Goal: Find specific page/section: Find specific page/section

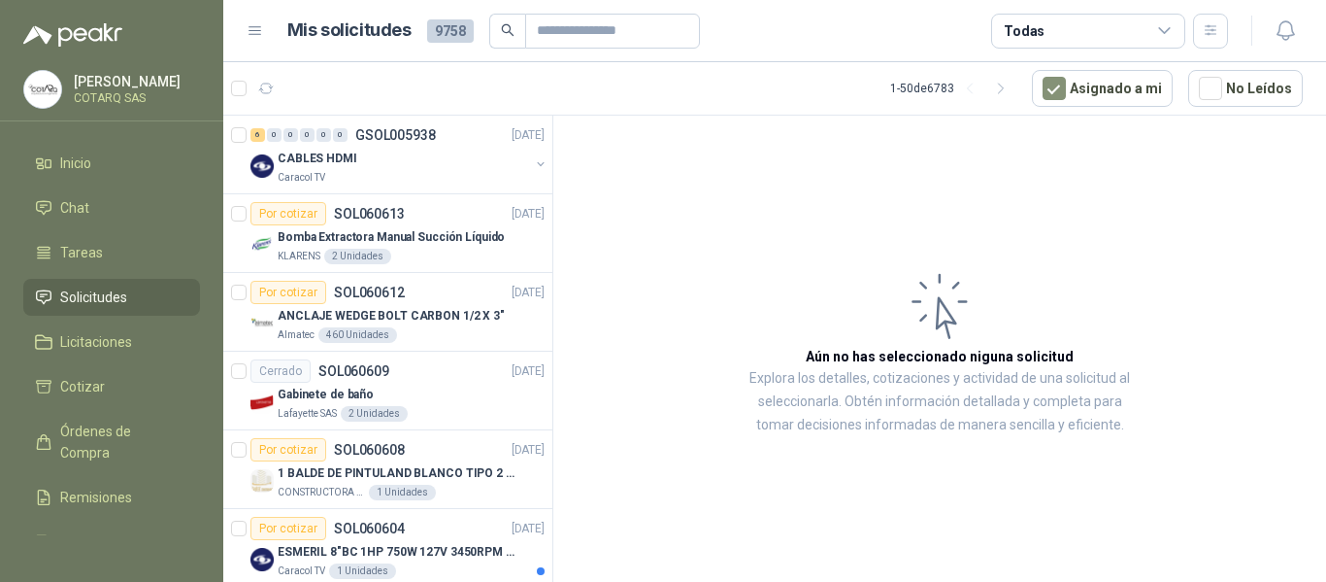
scroll to position [97, 0]
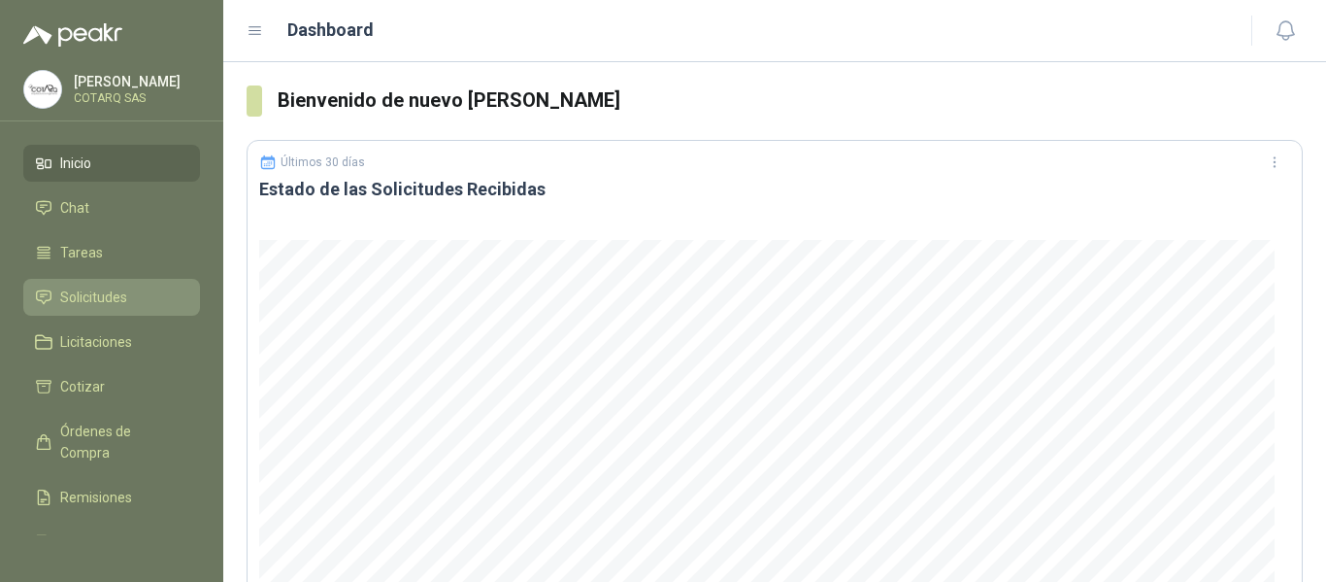
click at [117, 294] on span "Solicitudes" at bounding box center [93, 296] width 67 height 21
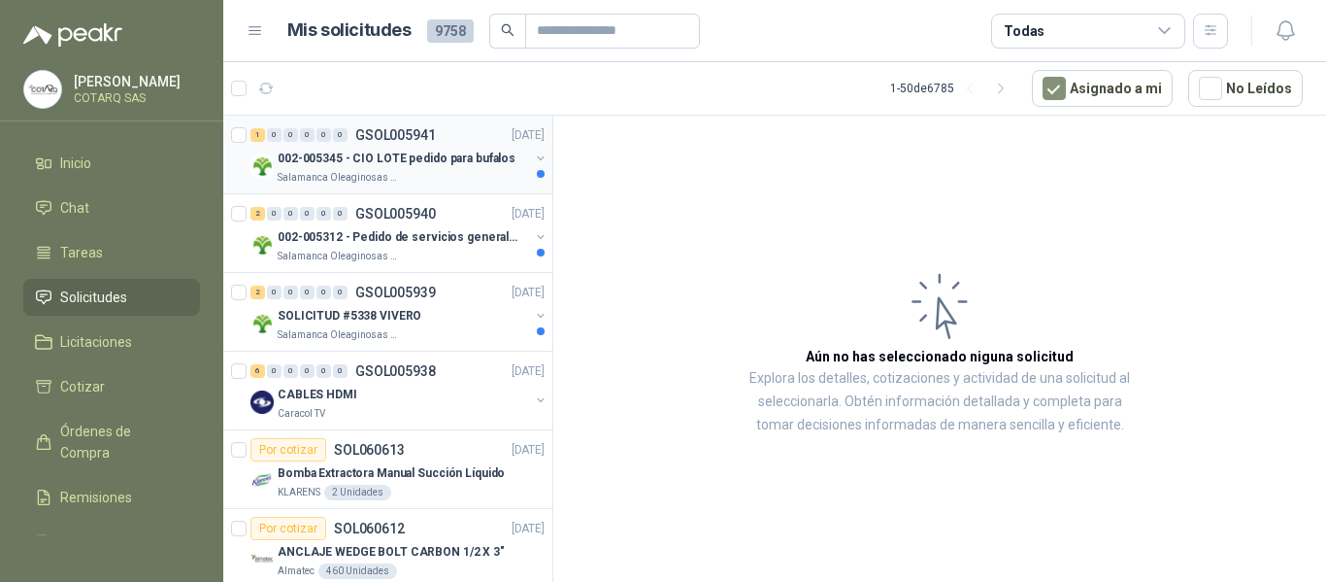
click at [399, 182] on div "Salamanca Oleaginosas SAS" at bounding box center [404, 178] width 252 height 16
